Goal: Task Accomplishment & Management: Use online tool/utility

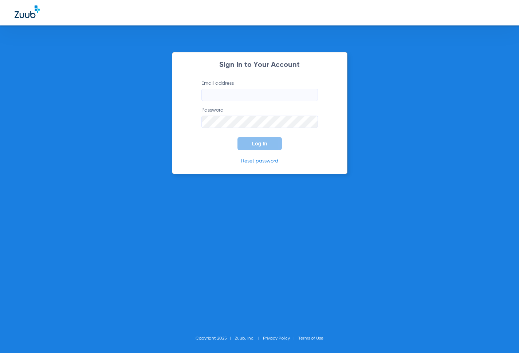
type input "metro-ps@risas.com"
click at [265, 142] on span "Log In" at bounding box center [259, 144] width 15 height 6
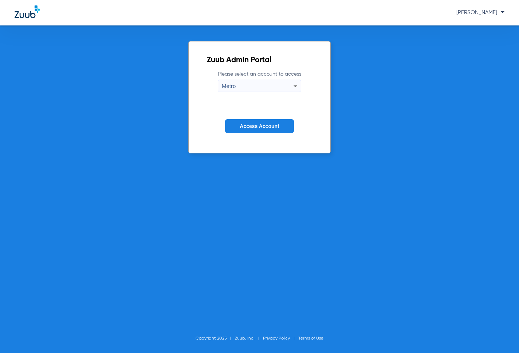
click at [272, 84] on div "Metro" at bounding box center [258, 86] width 72 height 12
click at [261, 126] on div at bounding box center [259, 176] width 519 height 353
click at [256, 122] on button "Access Account" at bounding box center [259, 126] width 68 height 14
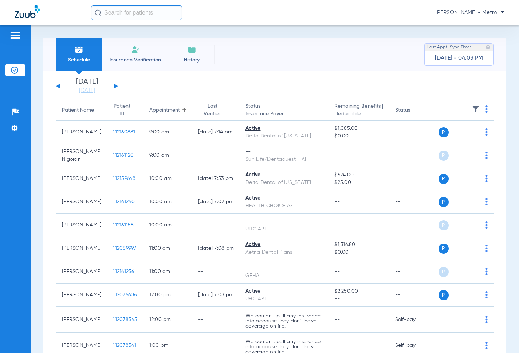
click at [127, 52] on li "Insurance Verification" at bounding box center [135, 54] width 67 height 33
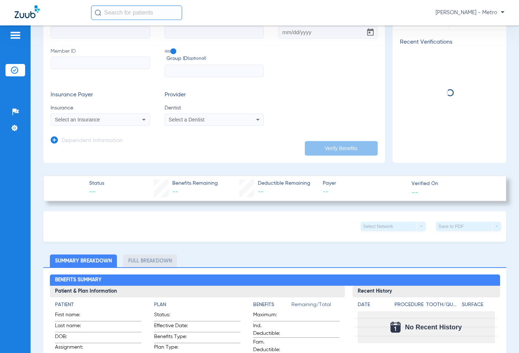
scroll to position [73, 0]
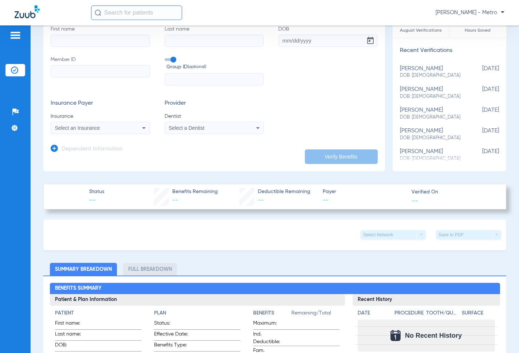
click at [110, 45] on input "First name" at bounding box center [100, 41] width 99 height 12
click at [110, 42] on input "First name" at bounding box center [100, 41] width 99 height 12
type input "fabiola"
type input "argueta"
type input "03/27/1994"
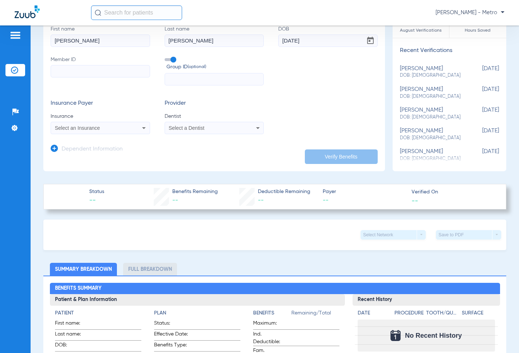
click at [116, 72] on input "Member ID" at bounding box center [100, 71] width 99 height 12
paste input "05000009450266"
type input "05000009450266"
click at [108, 124] on div "Select an Insurance" at bounding box center [100, 128] width 99 height 9
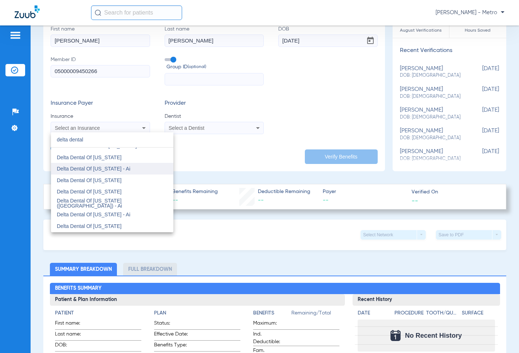
scroll to position [146, 0]
type input "delta dental"
click at [111, 179] on mat-option "Delta Dental Of [US_STATE]" at bounding box center [112, 180] width 122 height 12
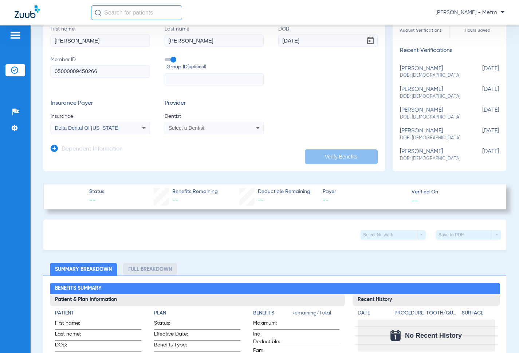
click at [198, 127] on span "Select a Dentist" at bounding box center [186, 128] width 36 height 6
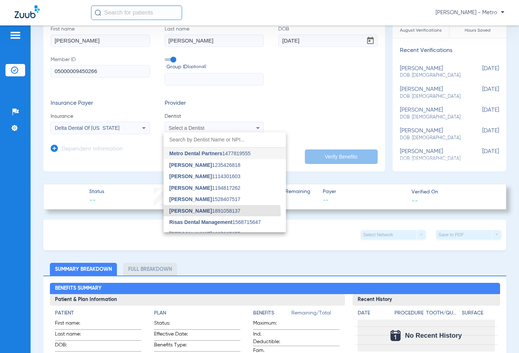
drag, startPoint x: 217, startPoint y: 214, endPoint x: 212, endPoint y: 208, distance: 7.4
click at [216, 214] on mat-option "Bret Groneman 1891058137" at bounding box center [224, 211] width 122 height 12
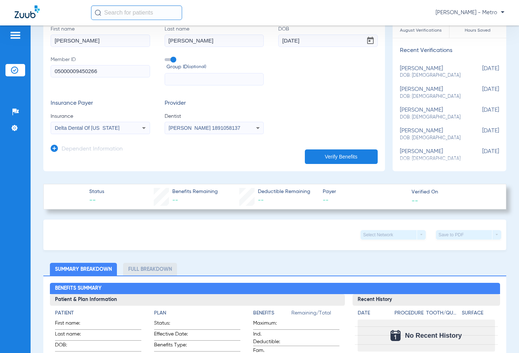
click at [345, 158] on button "Verify Benefits" at bounding box center [341, 157] width 73 height 15
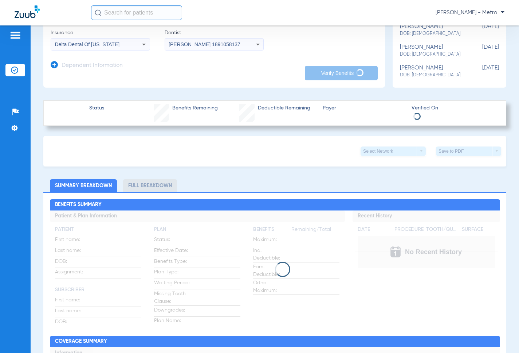
scroll to position [218, 0]
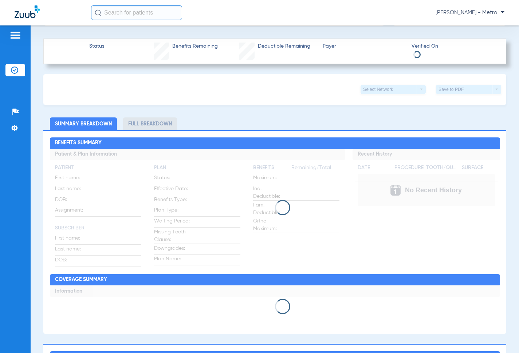
click at [175, 177] on app-loading-indicator at bounding box center [275, 208] width 450 height 118
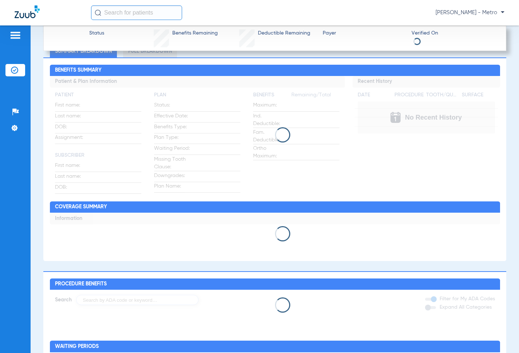
scroll to position [400, 0]
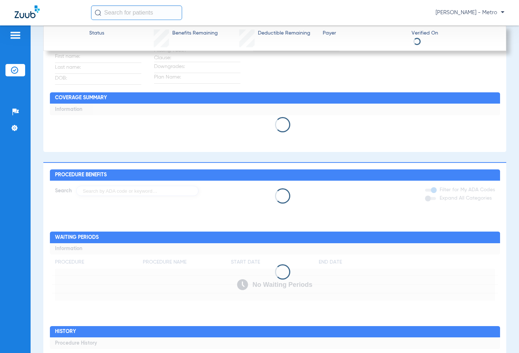
click at [357, 62] on app-loading-indicator at bounding box center [275, 26] width 450 height 118
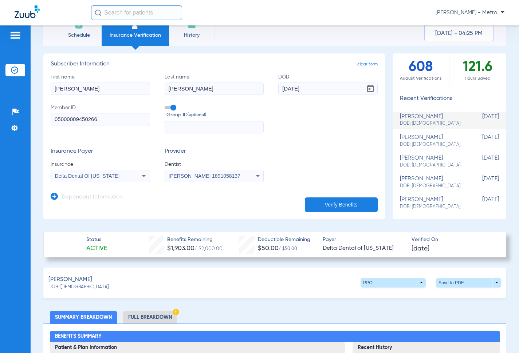
scroll to position [0, 0]
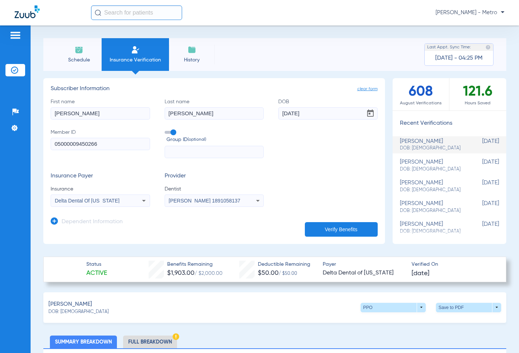
click at [159, 53] on li "Insurance Verification" at bounding box center [135, 54] width 67 height 33
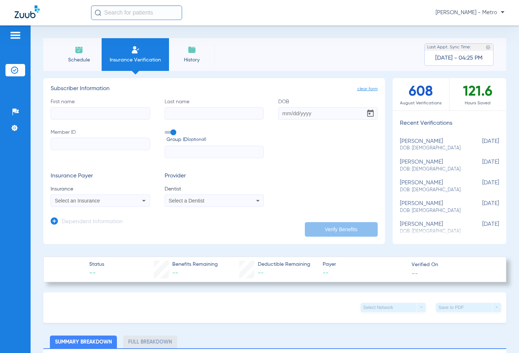
click at [142, 115] on input "First name" at bounding box center [100, 113] width 99 height 12
type input "[PERSON_NAME]"
type input "[DATE]"
click at [87, 144] on input "Member ID" at bounding box center [100, 144] width 99 height 12
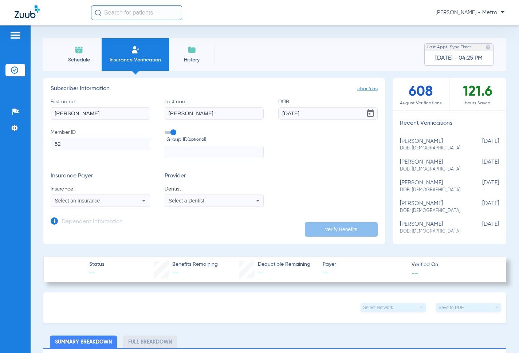
type input "5"
type input "5271782910"
click at [127, 197] on div "Select an Insurance" at bounding box center [100, 200] width 99 height 9
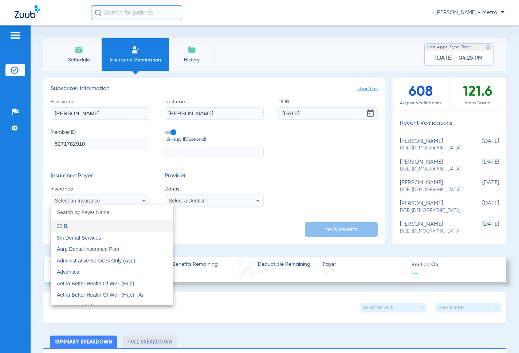
click at [102, 213] on input "dropdown search" at bounding box center [112, 212] width 122 height 15
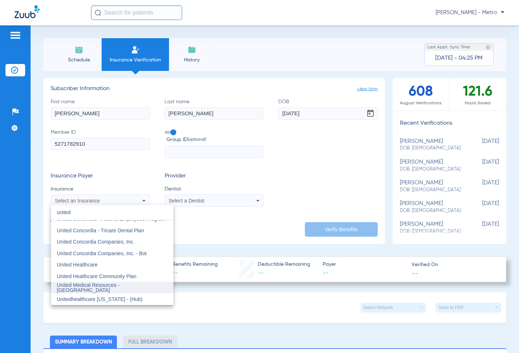
scroll to position [73, 0]
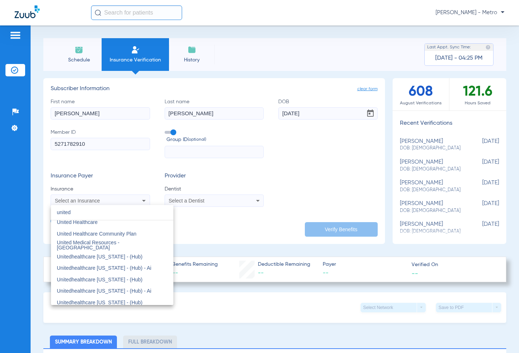
click at [103, 219] on input "united" at bounding box center [112, 212] width 122 height 15
type input "united"
click at [101, 224] on mat-option "United Healthcare" at bounding box center [112, 223] width 122 height 12
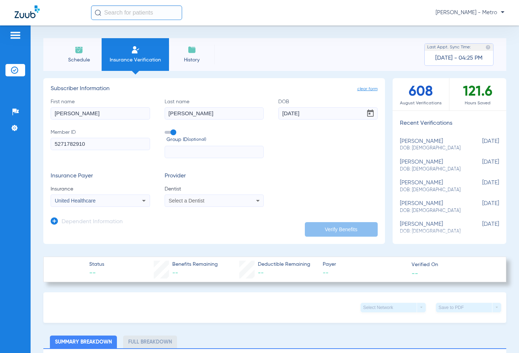
click at [201, 203] on span "Select a Dentist" at bounding box center [186, 201] width 36 height 6
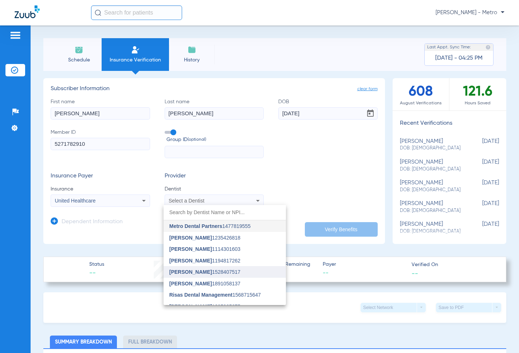
click at [214, 269] on mat-option "[PERSON_NAME] 1528407517" at bounding box center [224, 272] width 122 height 12
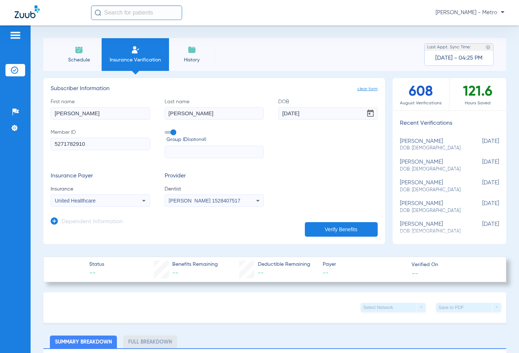
click at [357, 230] on button "Verify Benefits" at bounding box center [341, 229] width 73 height 15
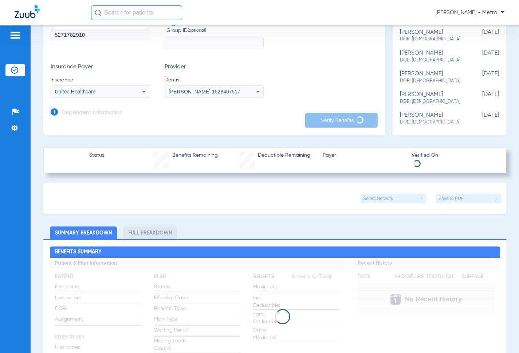
type input "[PERSON_NAME]"
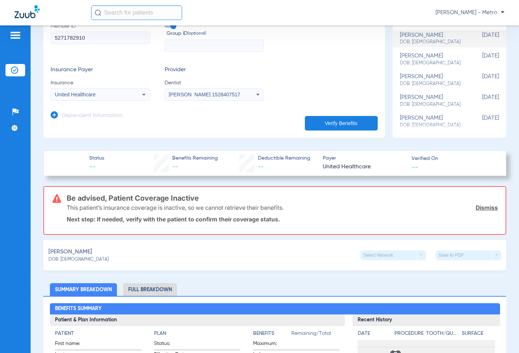
scroll to position [73, 0]
